Goal: Information Seeking & Learning: Find specific fact

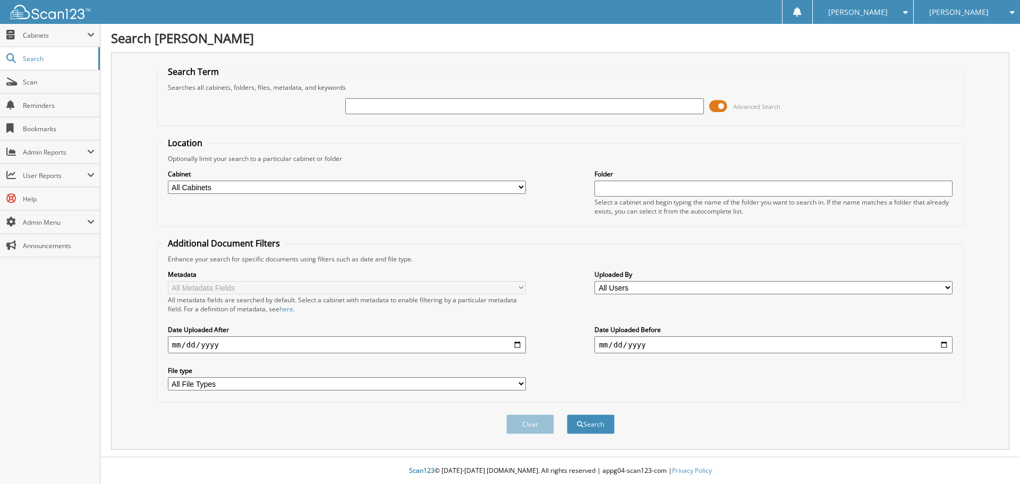
click at [343, 117] on div "Advanced Search" at bounding box center [561, 106] width 796 height 29
click at [355, 108] on input "text" at bounding box center [524, 106] width 358 height 16
type input "2"
type input "21897"
click at [567, 414] on button "Search" at bounding box center [591, 424] width 48 height 20
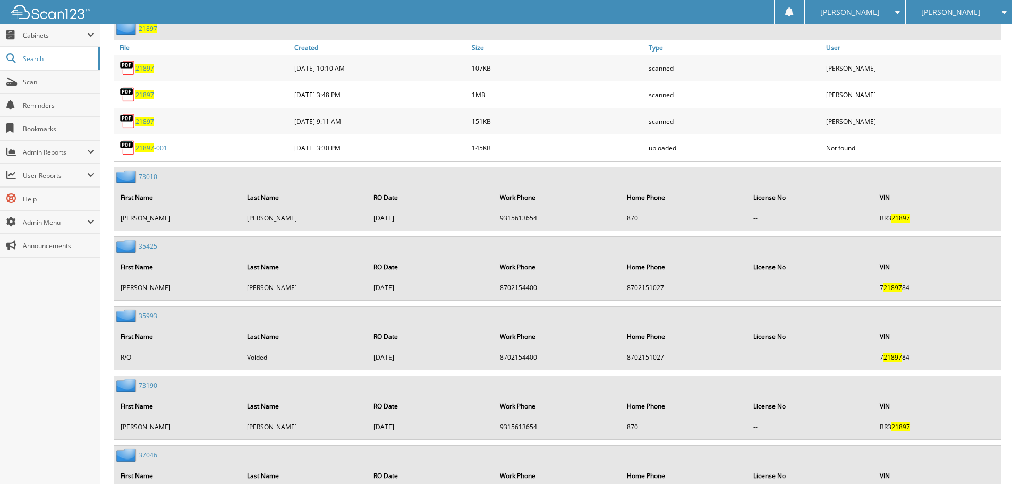
scroll to position [531, 0]
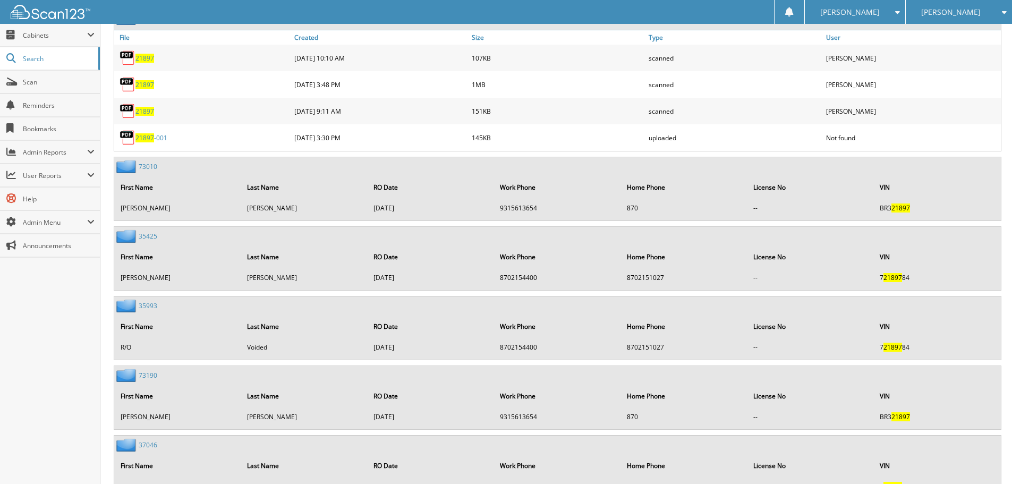
click at [148, 60] on span "21897" at bounding box center [145, 58] width 19 height 9
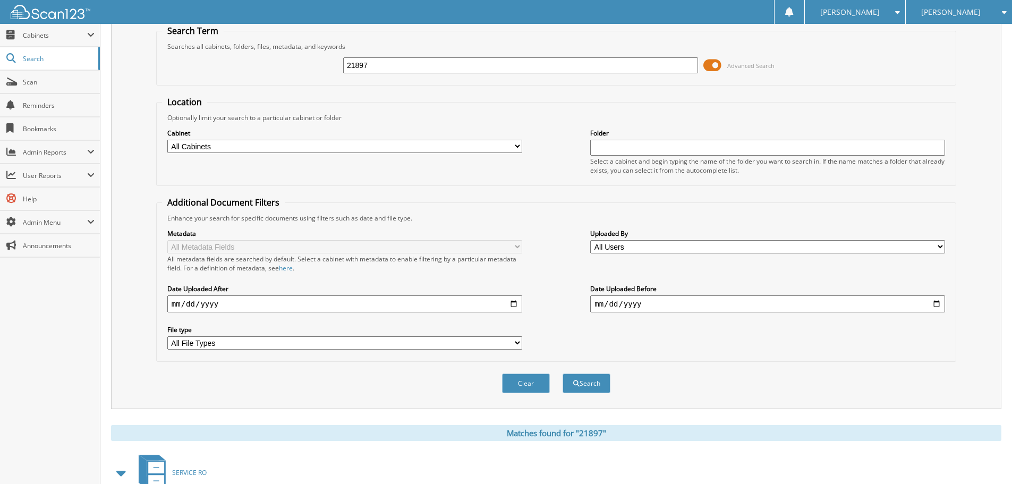
scroll to position [0, 0]
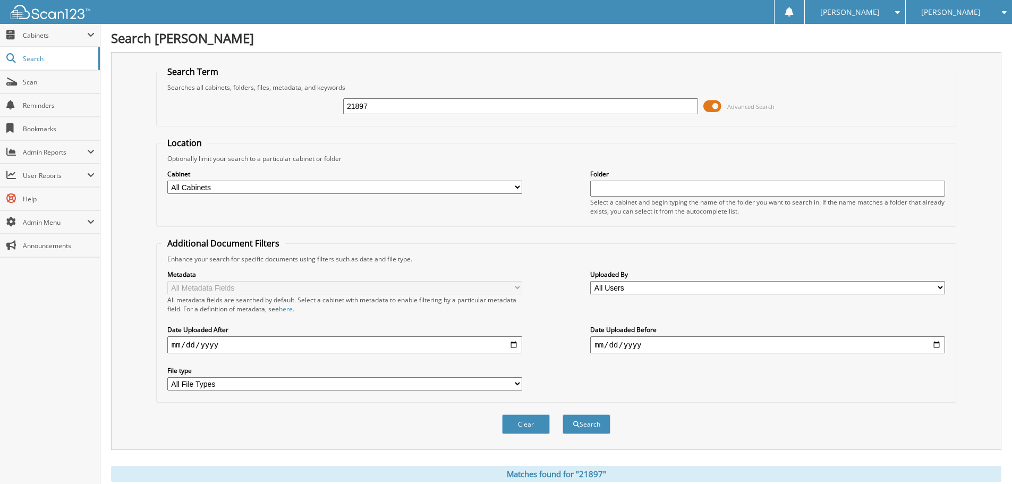
click at [361, 104] on input "21897" at bounding box center [520, 106] width 355 height 16
type input "22206"
click at [563, 414] on button "Search" at bounding box center [587, 424] width 48 height 20
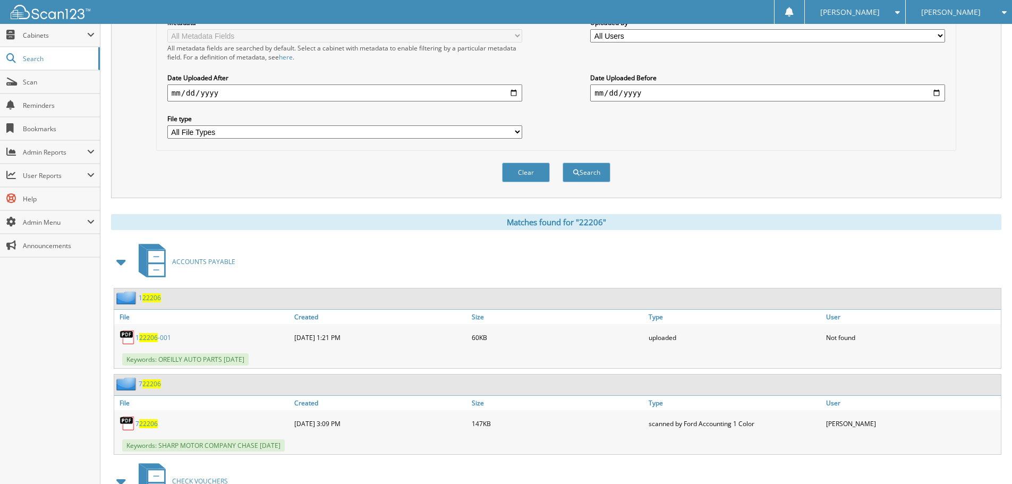
scroll to position [425, 0]
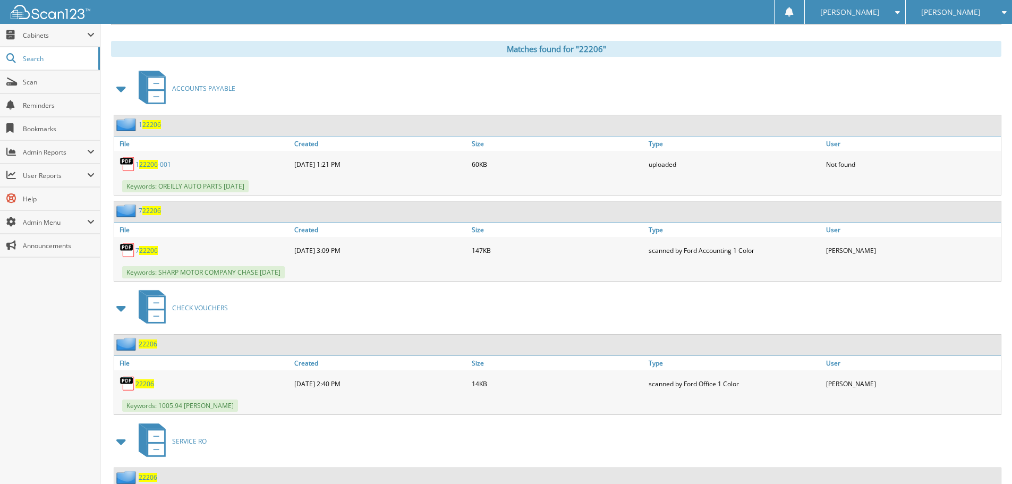
click at [126, 87] on span at bounding box center [121, 88] width 15 height 19
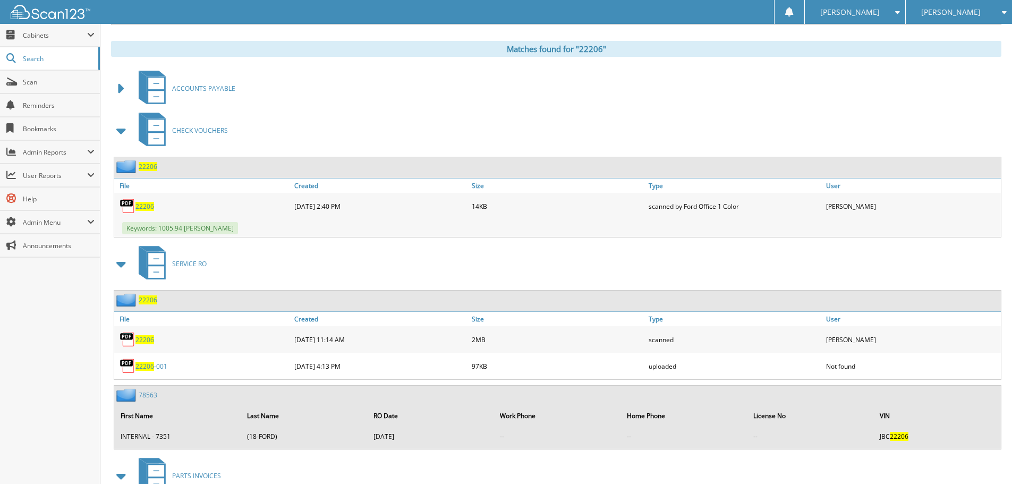
click at [117, 137] on span at bounding box center [121, 130] width 15 height 19
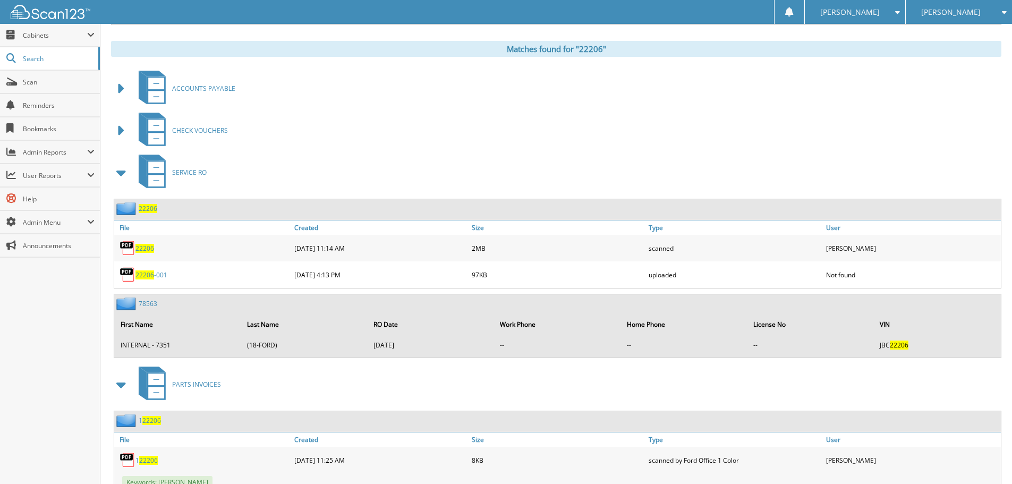
click at [140, 247] on span "22206" at bounding box center [145, 248] width 19 height 9
click at [331, 136] on div "CHECK VOUCHERS" at bounding box center [556, 130] width 891 height 42
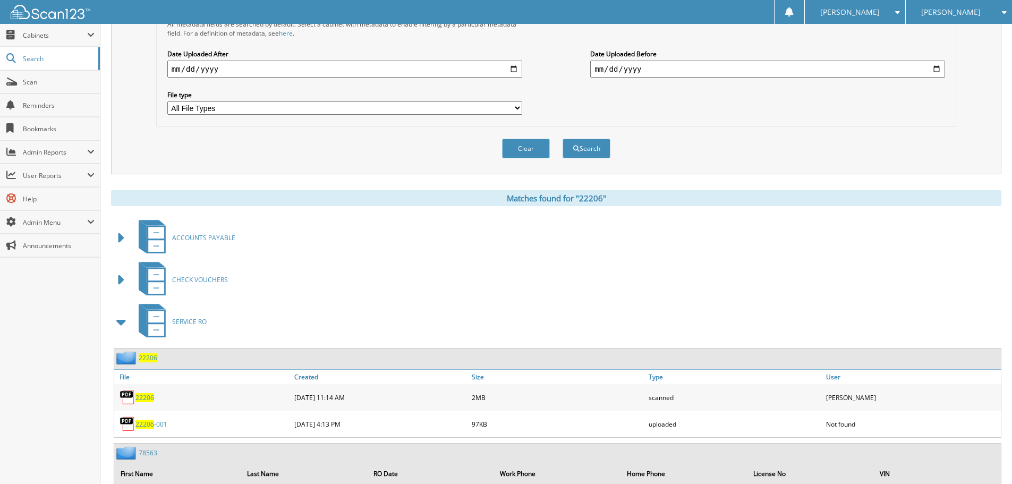
scroll to position [0, 0]
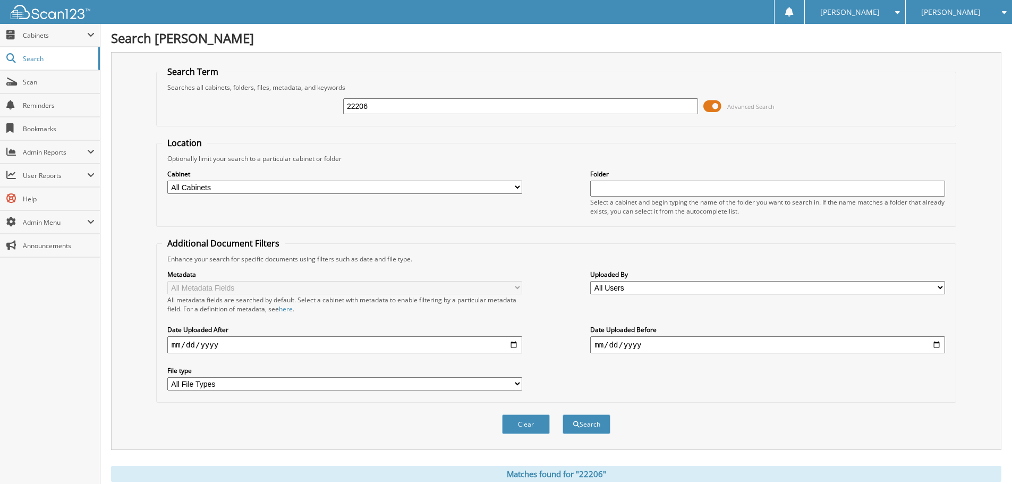
drag, startPoint x: 411, startPoint y: 106, endPoint x: -59, endPoint y: 28, distance: 476.1
type input "22155"
click at [563, 414] on button "Search" at bounding box center [587, 424] width 48 height 20
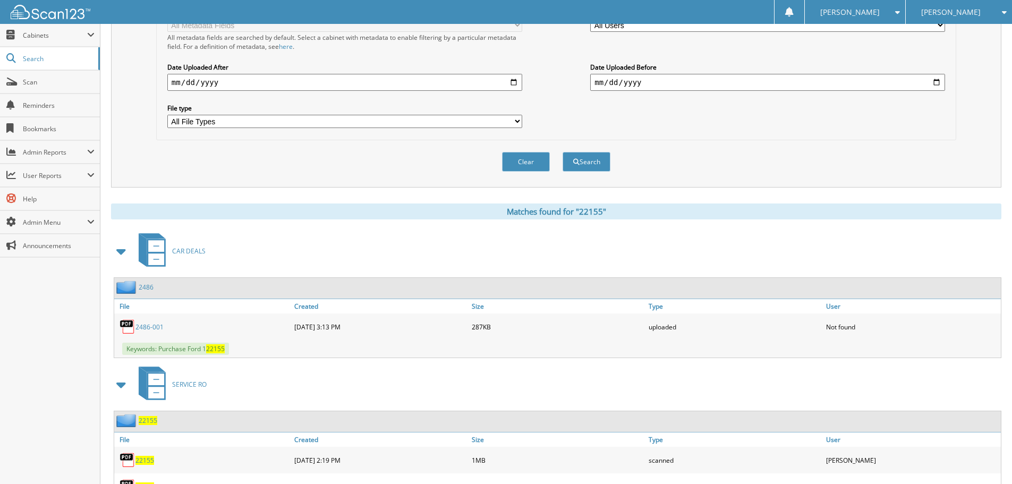
scroll to position [266, 0]
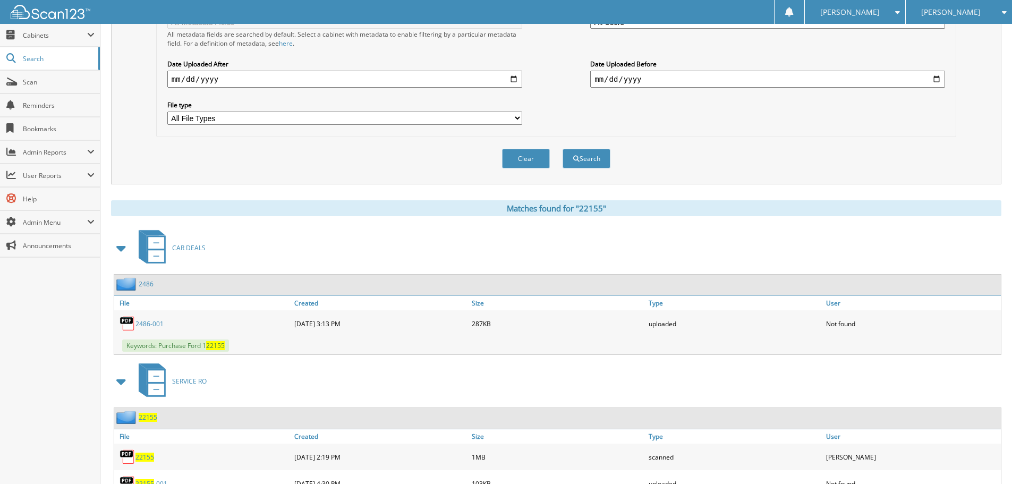
click at [112, 252] on span at bounding box center [121, 248] width 21 height 26
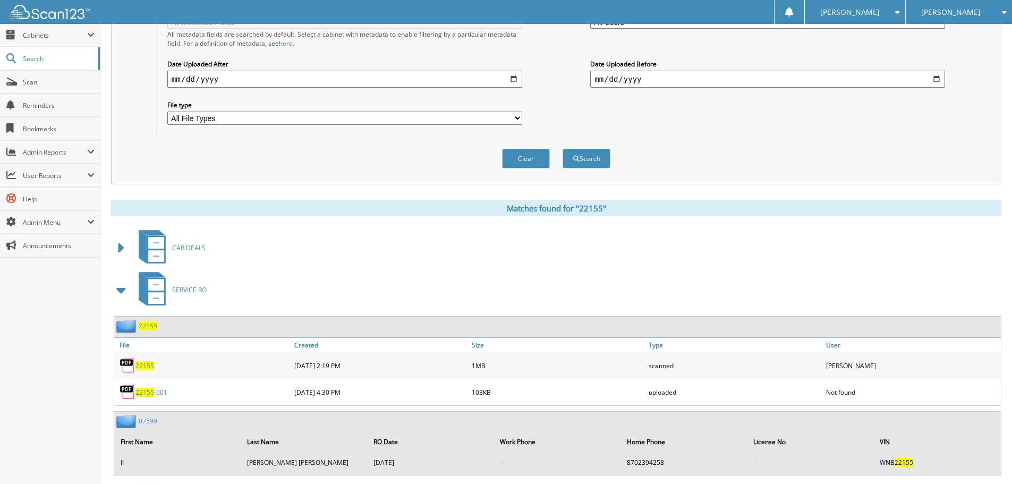
click at [139, 369] on span "22155" at bounding box center [145, 365] width 19 height 9
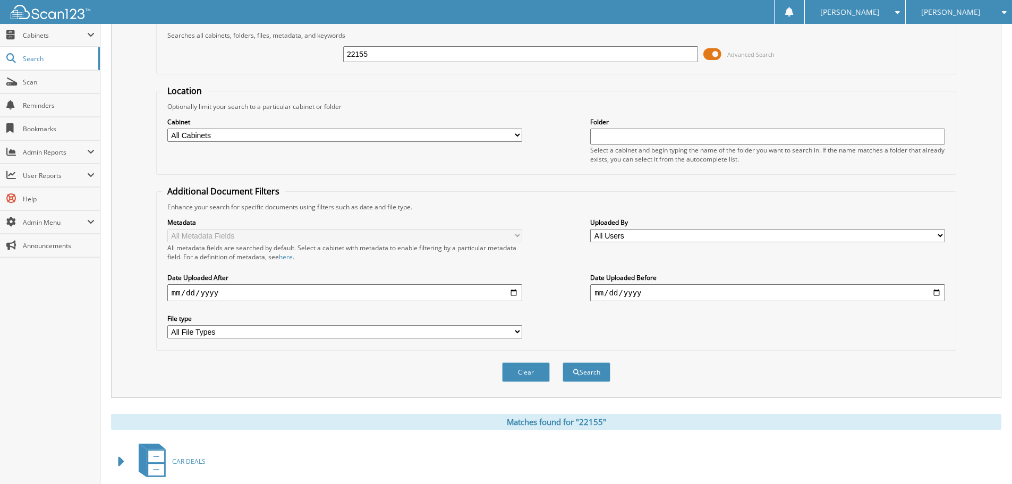
scroll to position [0, 0]
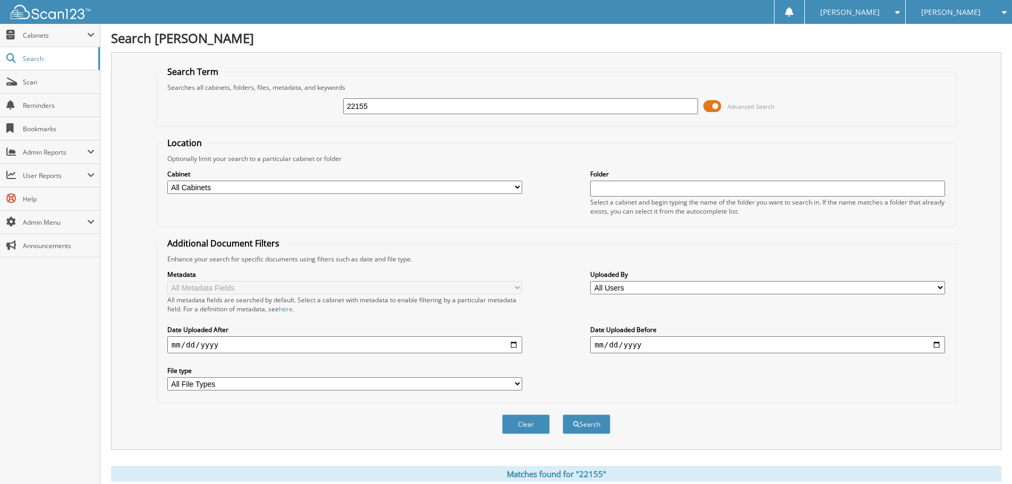
drag, startPoint x: 404, startPoint y: 106, endPoint x: 100, endPoint y: 65, distance: 306.8
click at [143, 63] on div "Search Term Searches all cabinets, folders, files, metadata, and keywords 22155…" at bounding box center [556, 251] width 891 height 398
type input "21905"
click at [563, 414] on button "Search" at bounding box center [587, 424] width 48 height 20
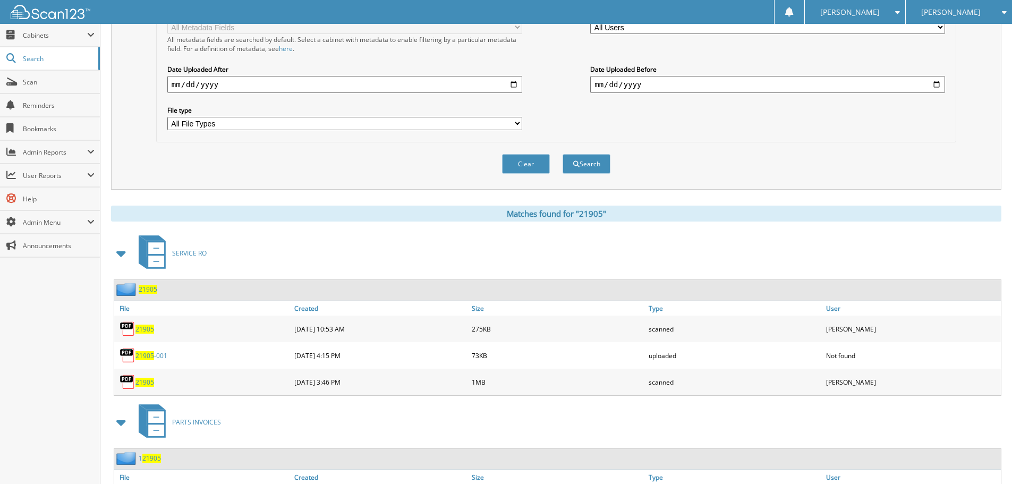
scroll to position [425, 0]
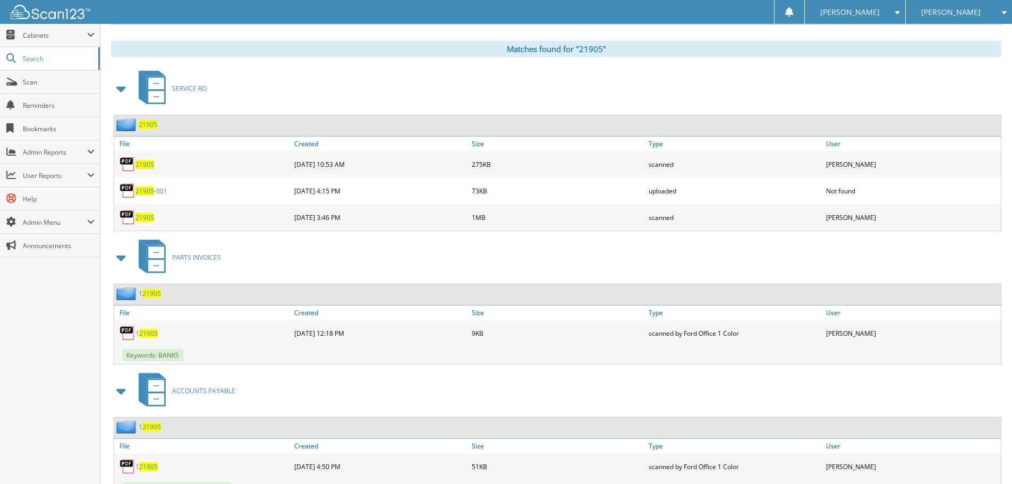
click at [139, 166] on span "21905" at bounding box center [145, 164] width 19 height 9
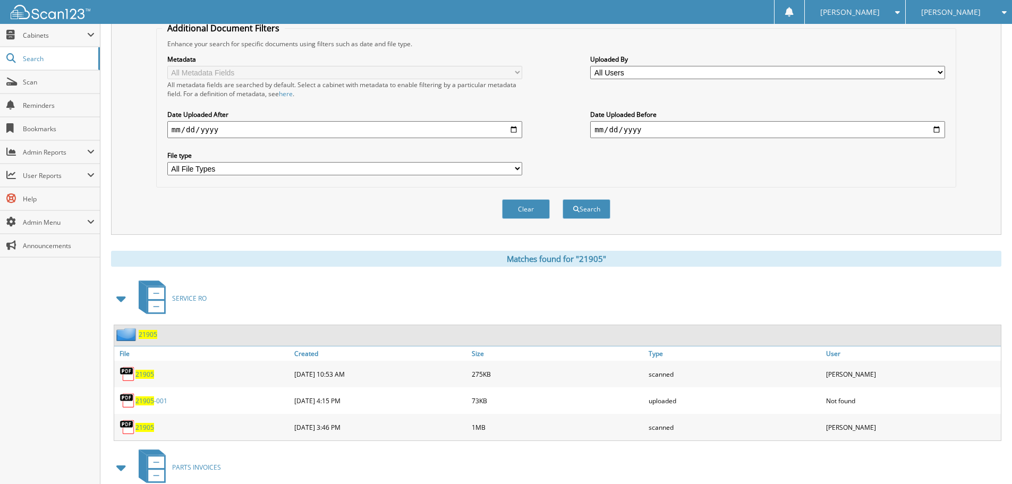
scroll to position [0, 0]
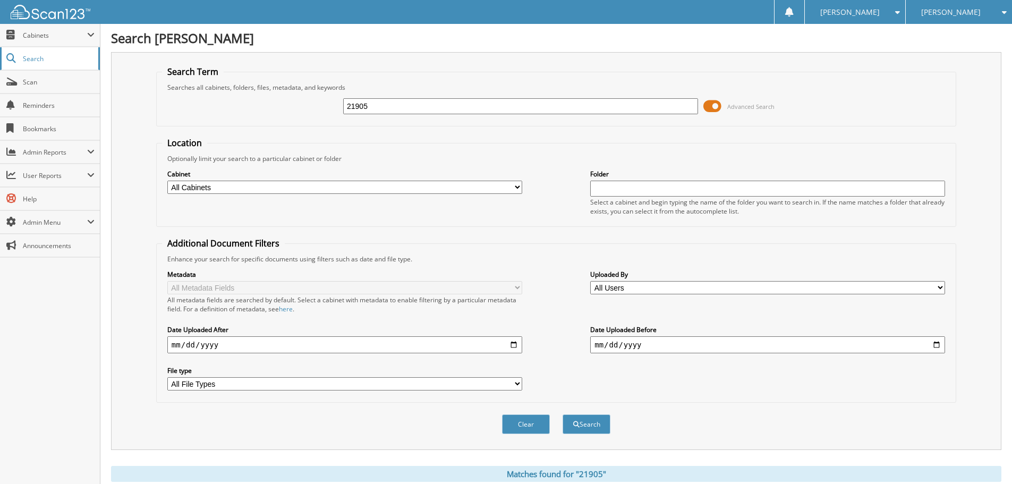
drag, startPoint x: 390, startPoint y: 100, endPoint x: 10, endPoint y: 63, distance: 382.2
type input "22191"
click at [563, 414] on button "Search" at bounding box center [587, 424] width 48 height 20
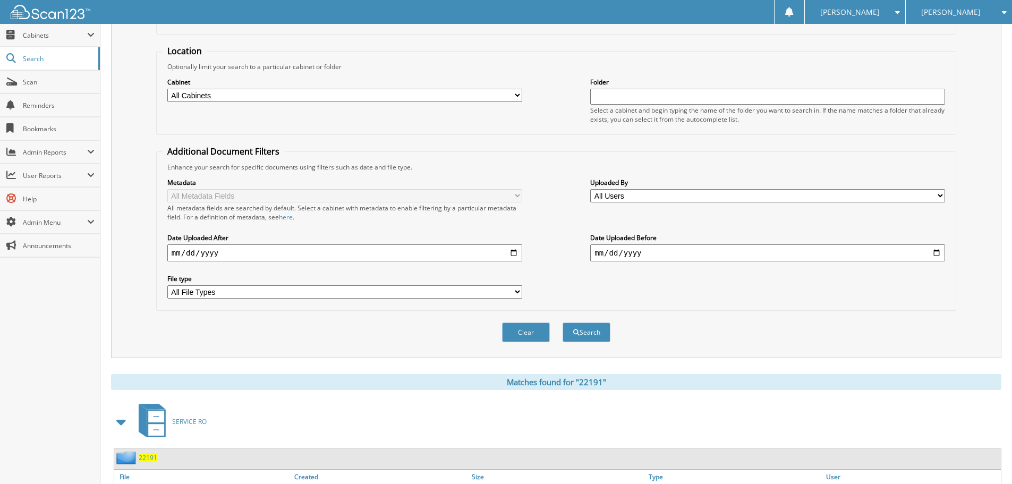
scroll to position [266, 0]
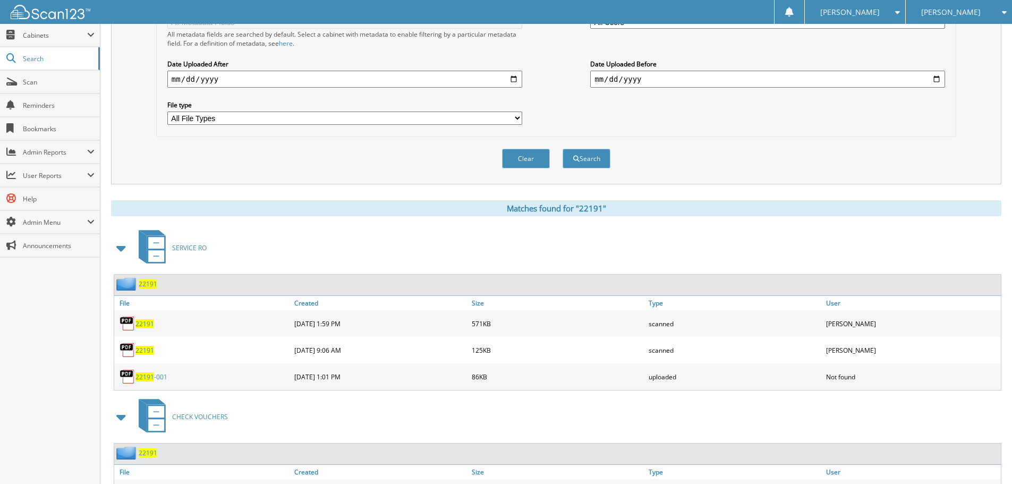
click at [131, 332] on img at bounding box center [128, 324] width 16 height 16
click at [142, 351] on span "22191" at bounding box center [145, 350] width 19 height 9
click at [30, 90] on link "Scan" at bounding box center [50, 82] width 100 height 23
